Goal: Transaction & Acquisition: Register for event/course

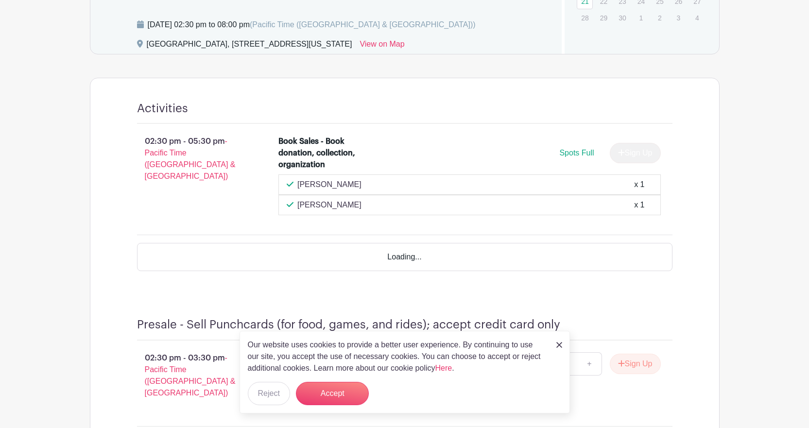
scroll to position [610, 0]
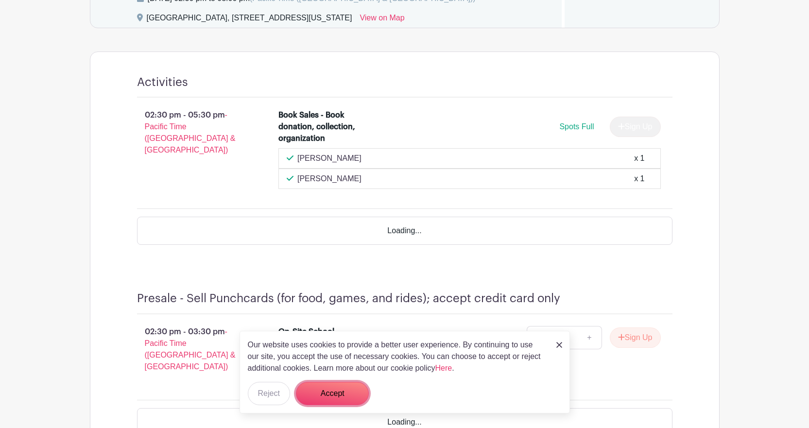
click at [330, 387] on button "Accept" at bounding box center [332, 393] width 73 height 23
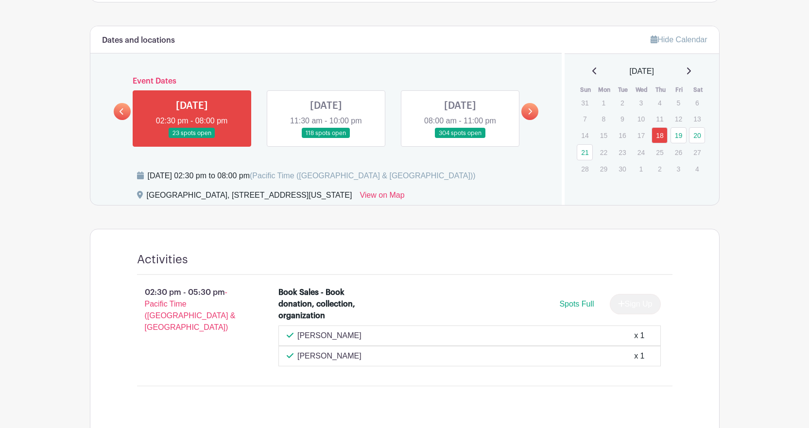
scroll to position [416, 0]
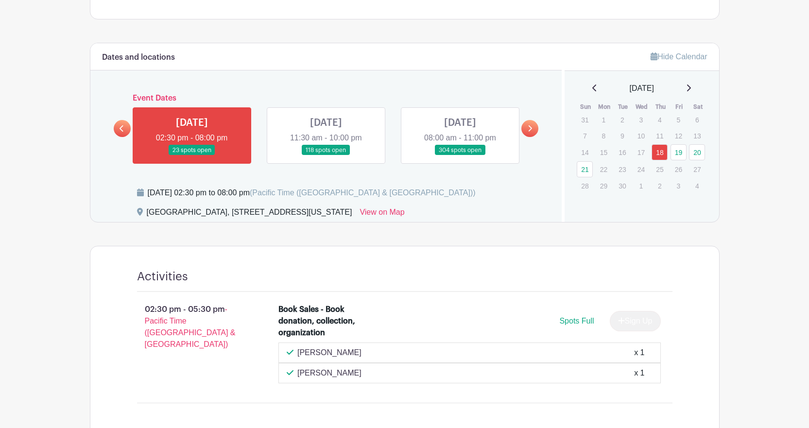
click at [460, 155] on link at bounding box center [460, 155] width 0 height 0
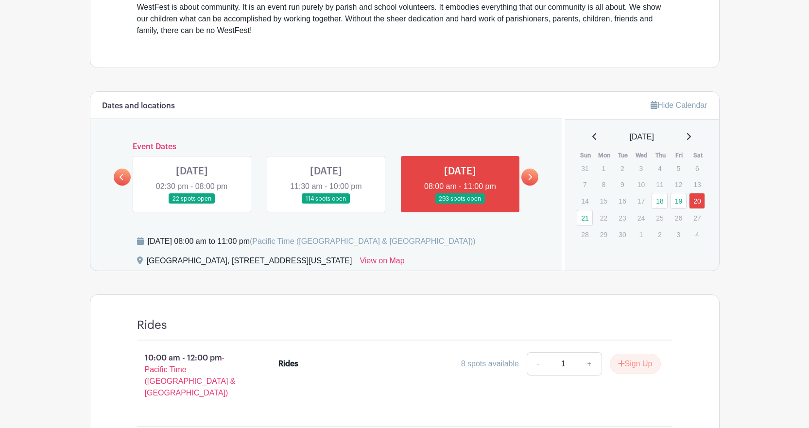
scroll to position [389, 0]
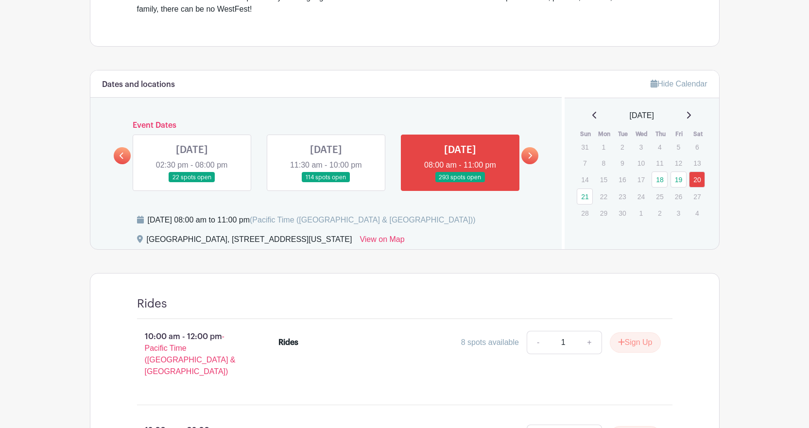
click at [326, 183] on link at bounding box center [326, 183] width 0 height 0
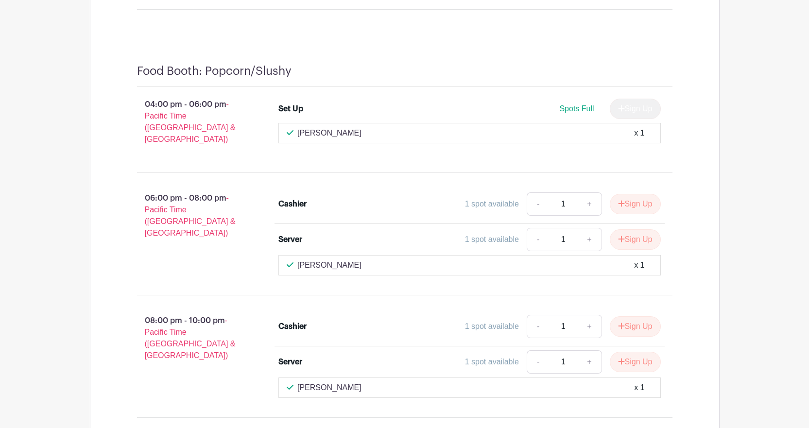
scroll to position [3547, 0]
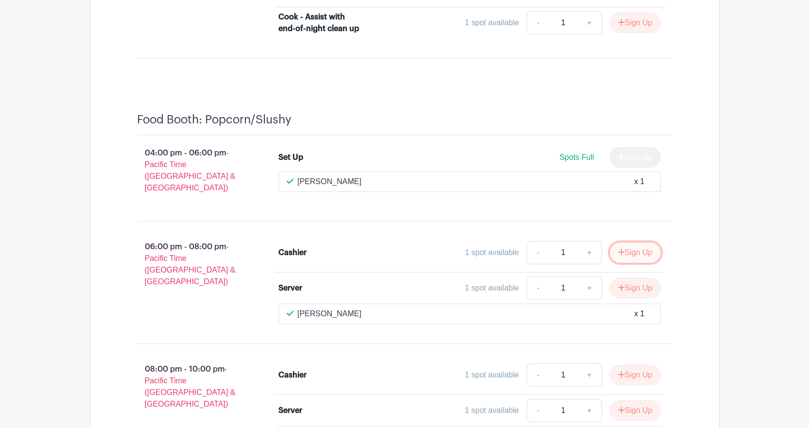
click at [624, 242] on button "Sign Up" at bounding box center [635, 252] width 51 height 20
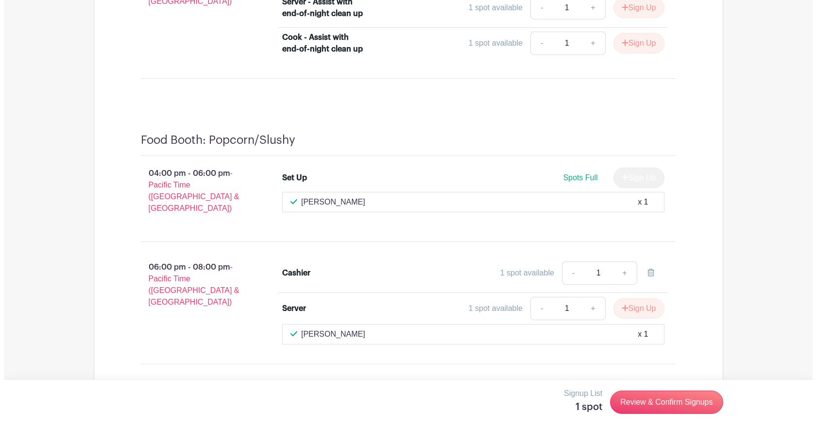
scroll to position [3567, 0]
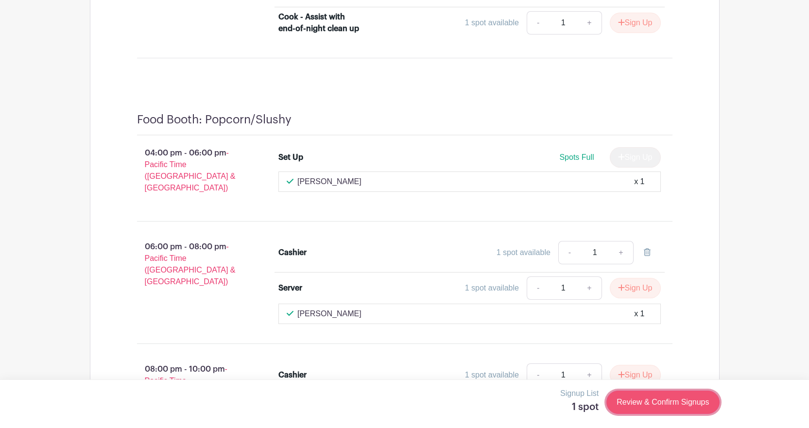
click at [658, 407] on link "Review & Confirm Signups" at bounding box center [662, 402] width 113 height 23
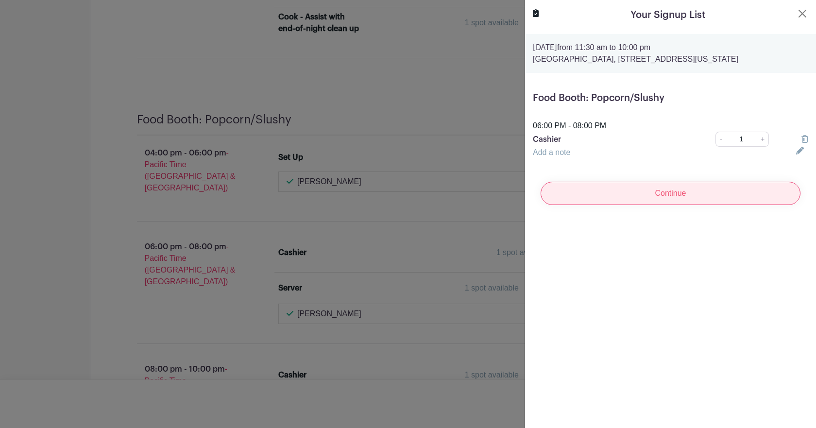
click at [622, 196] on input "Continue" at bounding box center [671, 193] width 260 height 23
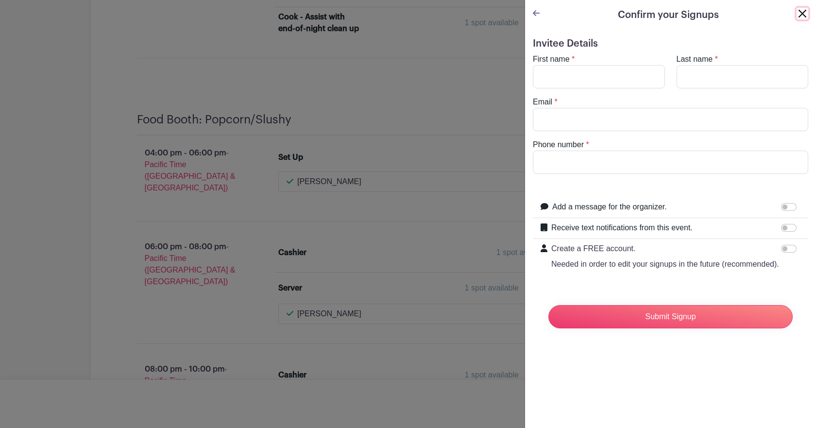
click at [797, 15] on button "Close" at bounding box center [803, 14] width 12 height 12
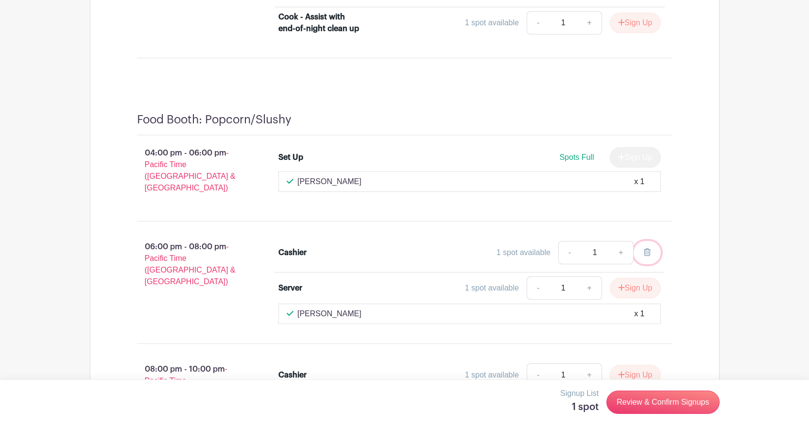
click at [652, 241] on link at bounding box center [647, 252] width 27 height 23
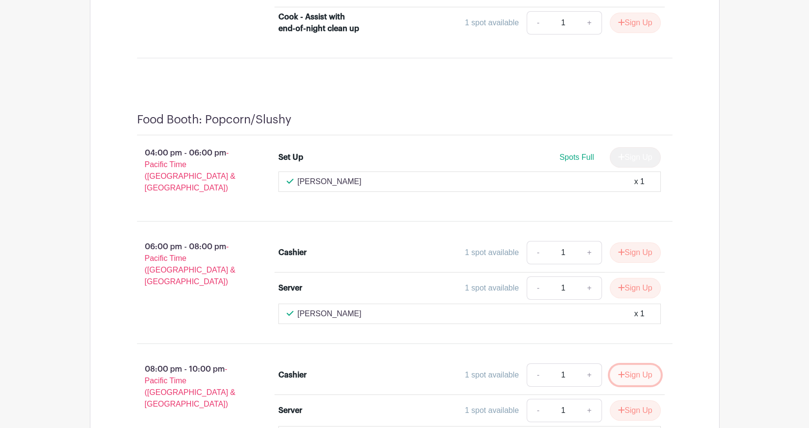
click at [638, 365] on button "Sign Up" at bounding box center [635, 375] width 51 height 20
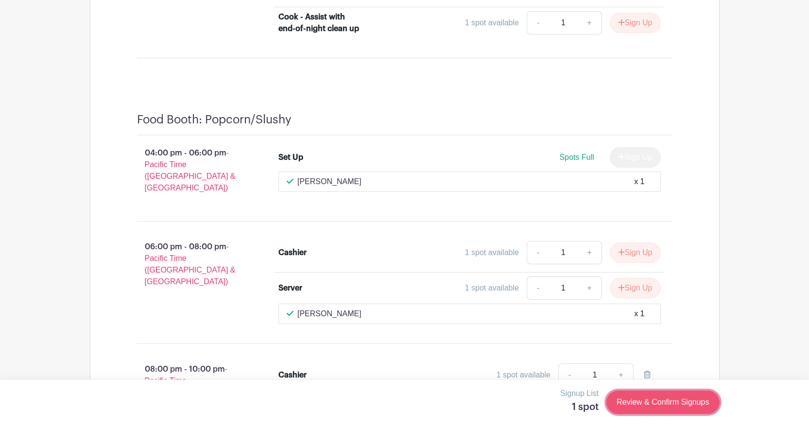
click at [681, 396] on link "Review & Confirm Signups" at bounding box center [662, 402] width 113 height 23
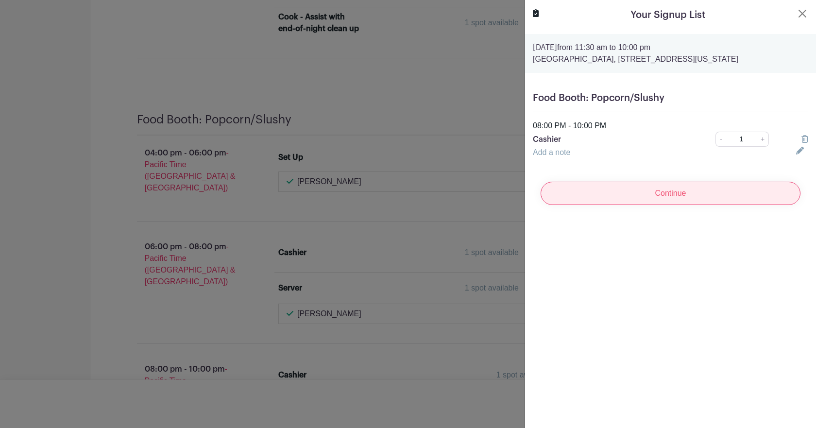
click at [689, 203] on input "Continue" at bounding box center [671, 193] width 260 height 23
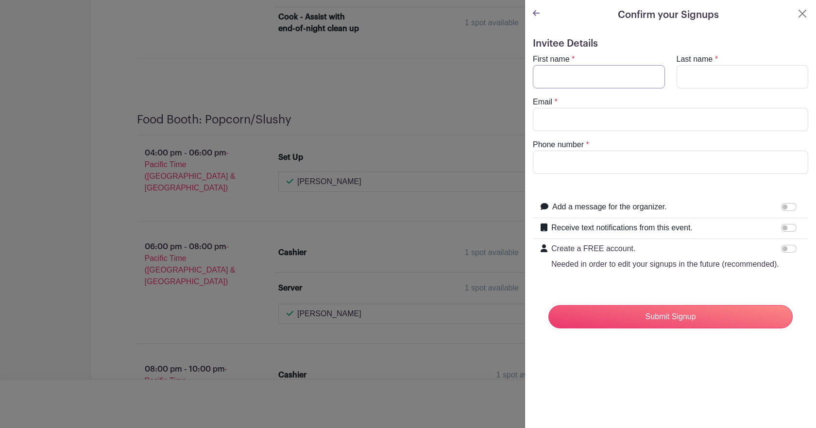
click at [555, 75] on input "First name" at bounding box center [599, 76] width 132 height 23
type input "[PERSON_NAME]"
type input "[EMAIL_ADDRESS][DOMAIN_NAME]"
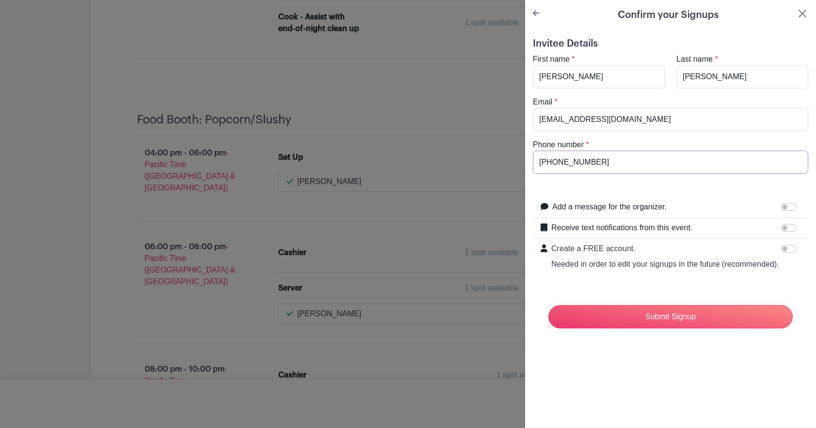
type input "[PHONE_NUMBER]"
click at [781, 229] on input "Receive text notifications from this event." at bounding box center [789, 228] width 16 height 8
checkbox input "true"
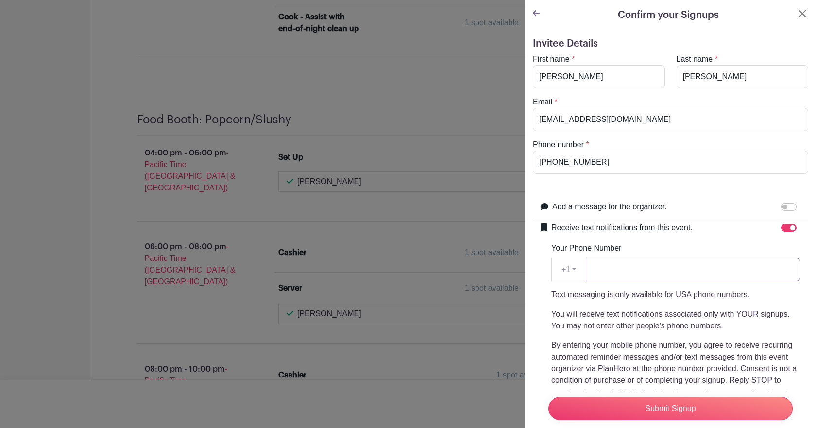
click at [728, 270] on input "Your Phone Number" at bounding box center [693, 269] width 215 height 23
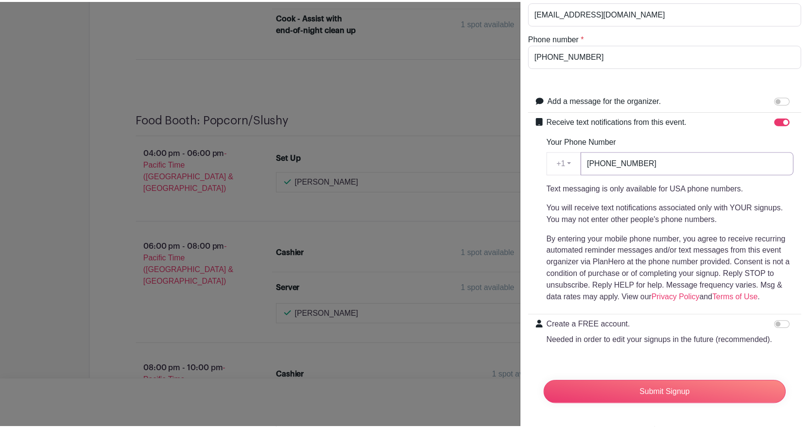
scroll to position [125, 0]
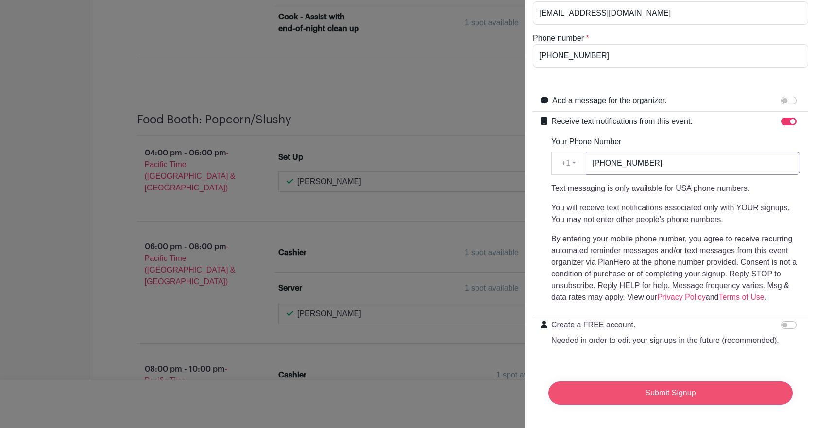
type input "[PHONE_NUMBER]"
click at [661, 382] on input "Submit Signup" at bounding box center [671, 392] width 244 height 23
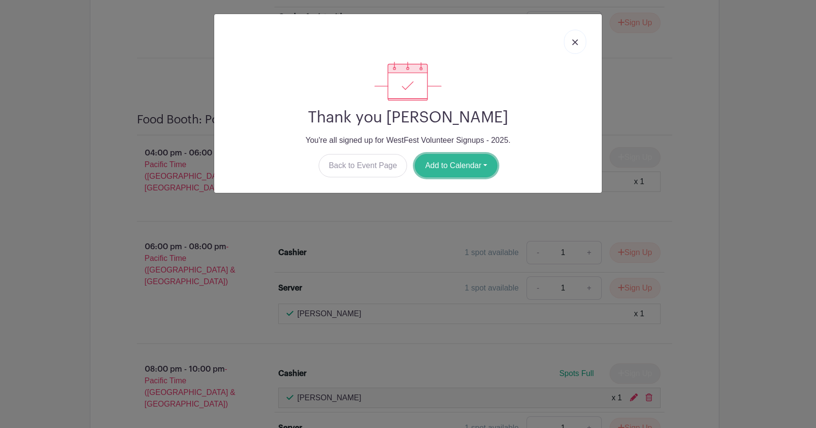
click at [461, 166] on button "Add to Calendar" at bounding box center [456, 165] width 83 height 23
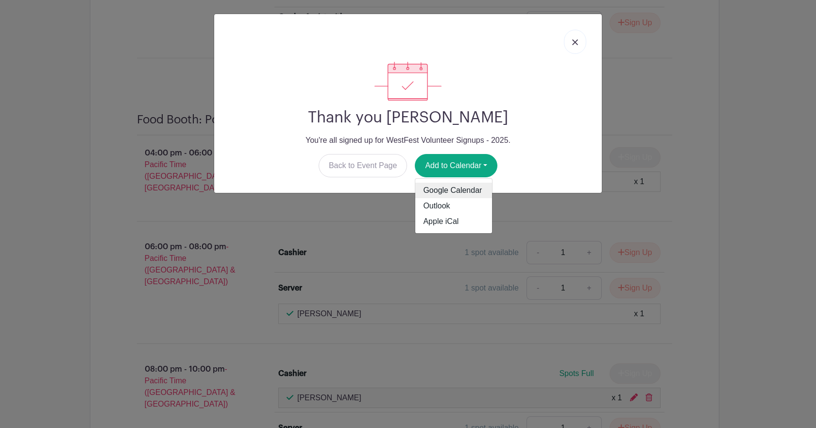
click at [446, 192] on link "Google Calendar" at bounding box center [453, 191] width 77 height 16
click at [582, 41] on link at bounding box center [575, 42] width 22 height 24
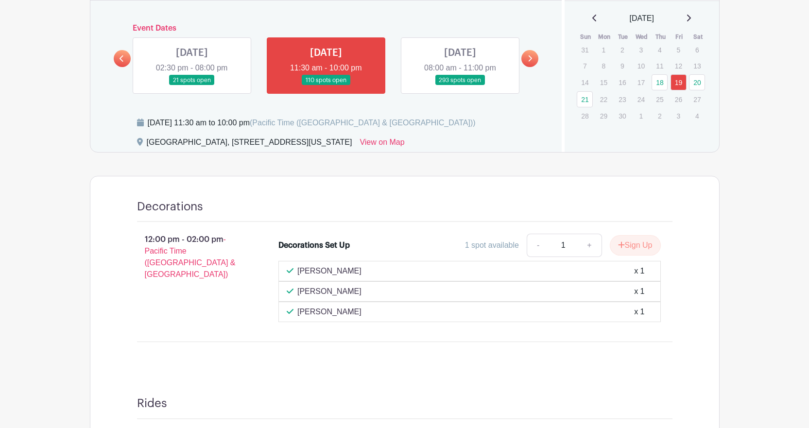
scroll to position [466, 0]
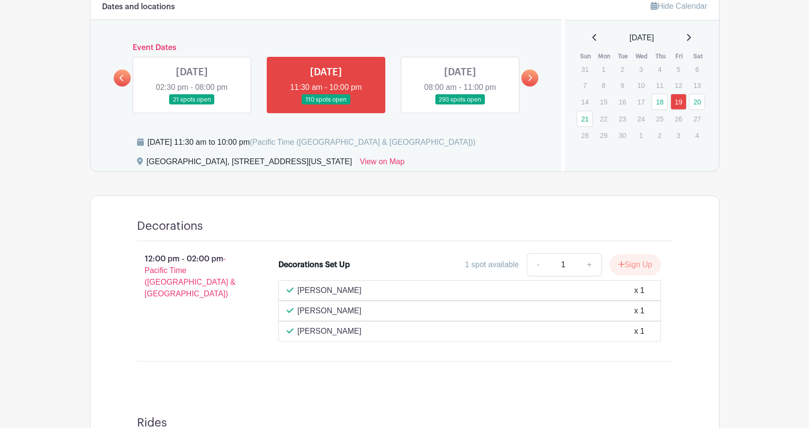
click at [460, 105] on link at bounding box center [460, 105] width 0 height 0
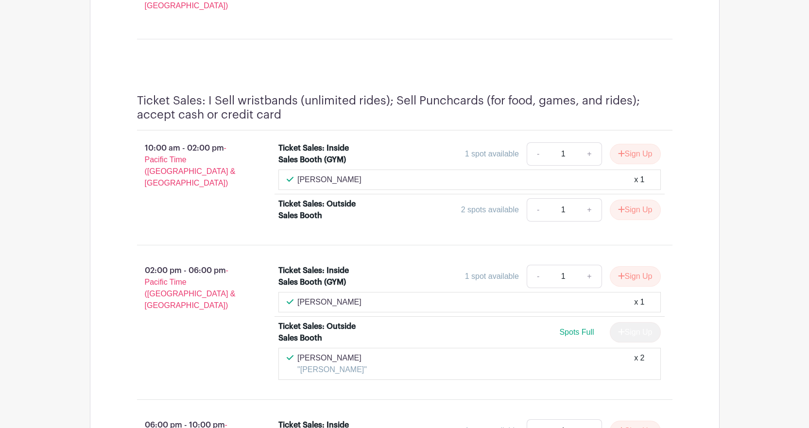
scroll to position [3916, 0]
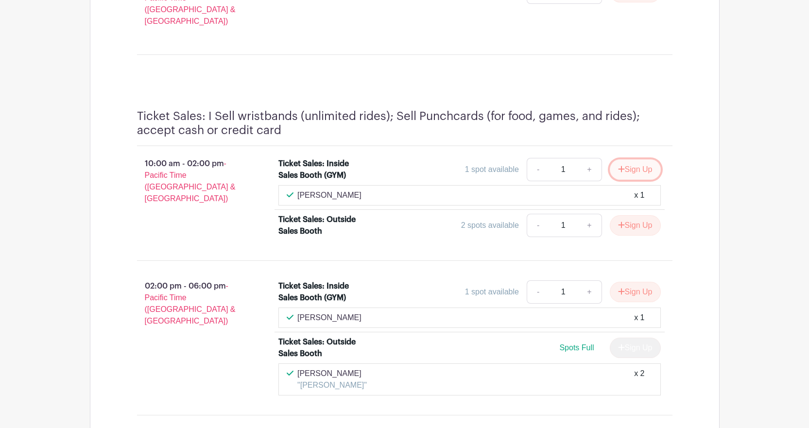
click at [638, 159] on button "Sign Up" at bounding box center [635, 169] width 51 height 20
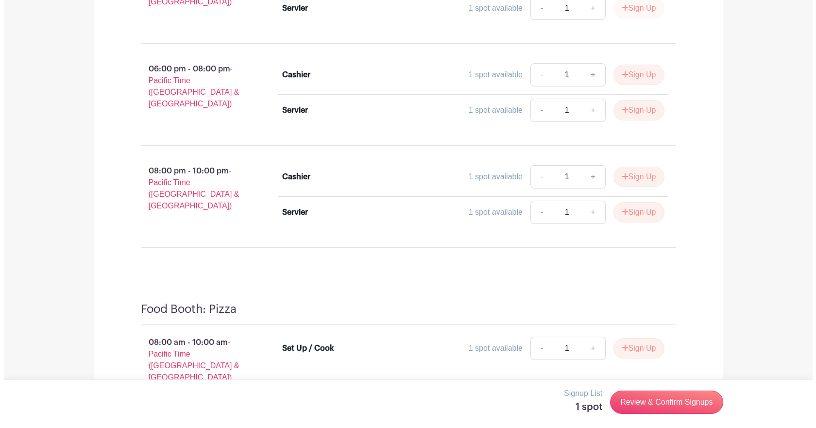
scroll to position [5033, 0]
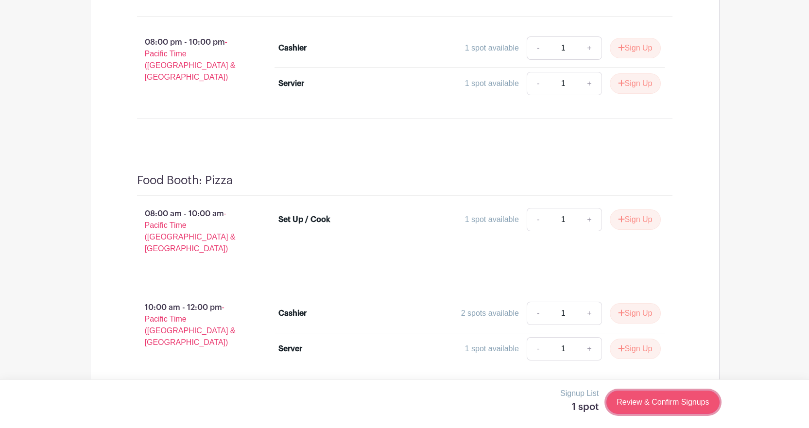
click at [652, 402] on link "Review & Confirm Signups" at bounding box center [662, 402] width 113 height 23
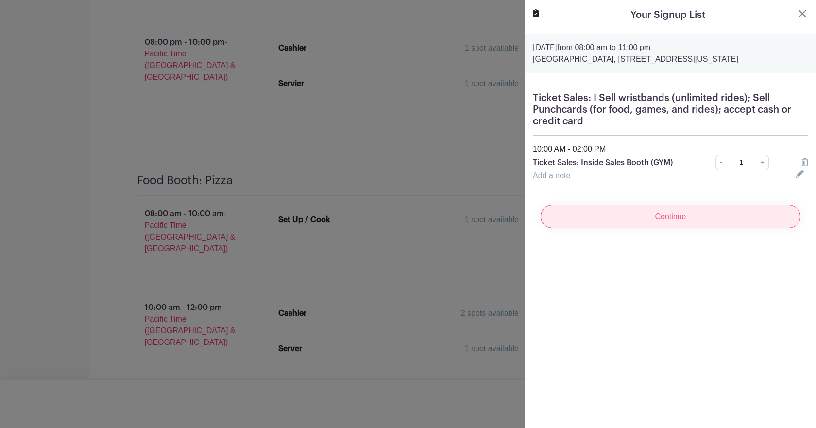
click at [724, 215] on input "Continue" at bounding box center [671, 216] width 260 height 23
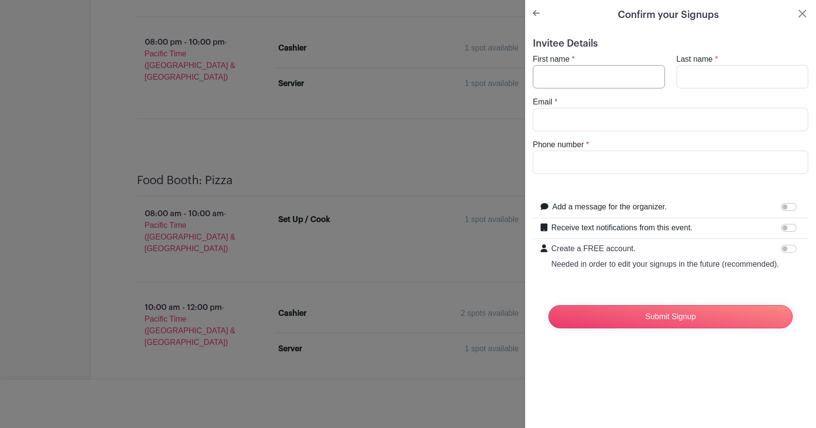
click at [596, 80] on input "First name" at bounding box center [599, 76] width 132 height 23
type input "[PERSON_NAME]"
type input "[EMAIL_ADDRESS][DOMAIN_NAME]"
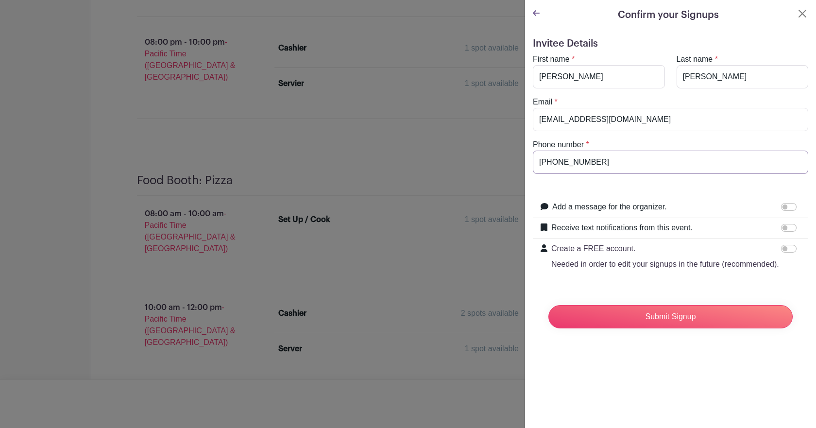
type input "[PHONE_NUMBER]"
click at [785, 225] on input "Receive text notifications from this event." at bounding box center [789, 228] width 16 height 8
checkbox input "true"
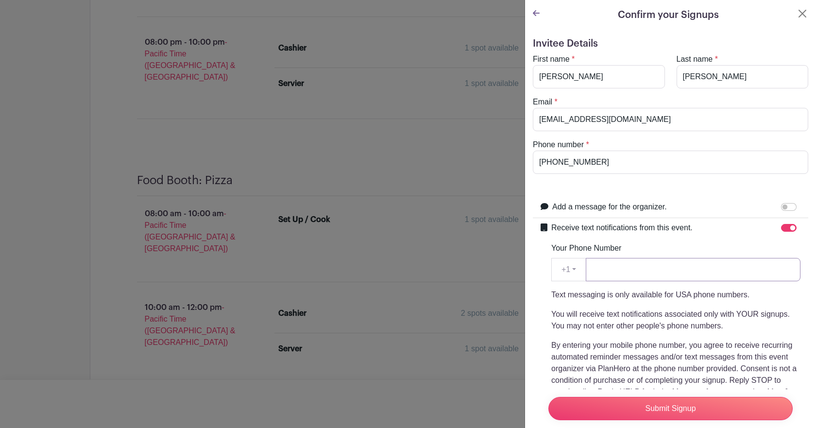
click at [729, 264] on input "Your Phone Number" at bounding box center [693, 269] width 215 height 23
type input "[PHONE_NUMBER]"
click at [697, 401] on input "Submit Signup" at bounding box center [671, 408] width 244 height 23
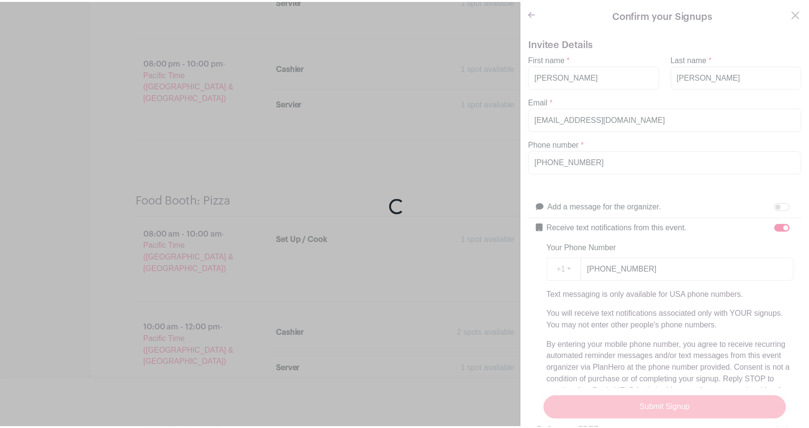
scroll to position [5054, 0]
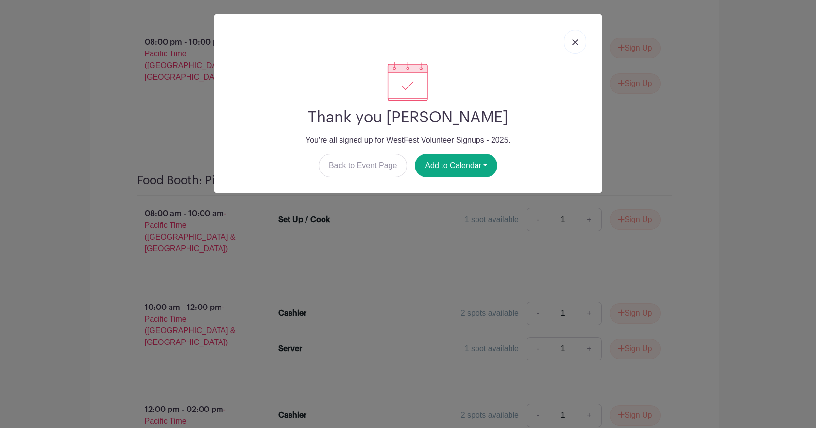
click at [580, 39] on link at bounding box center [575, 42] width 22 height 24
